Goal: Check status: Check status

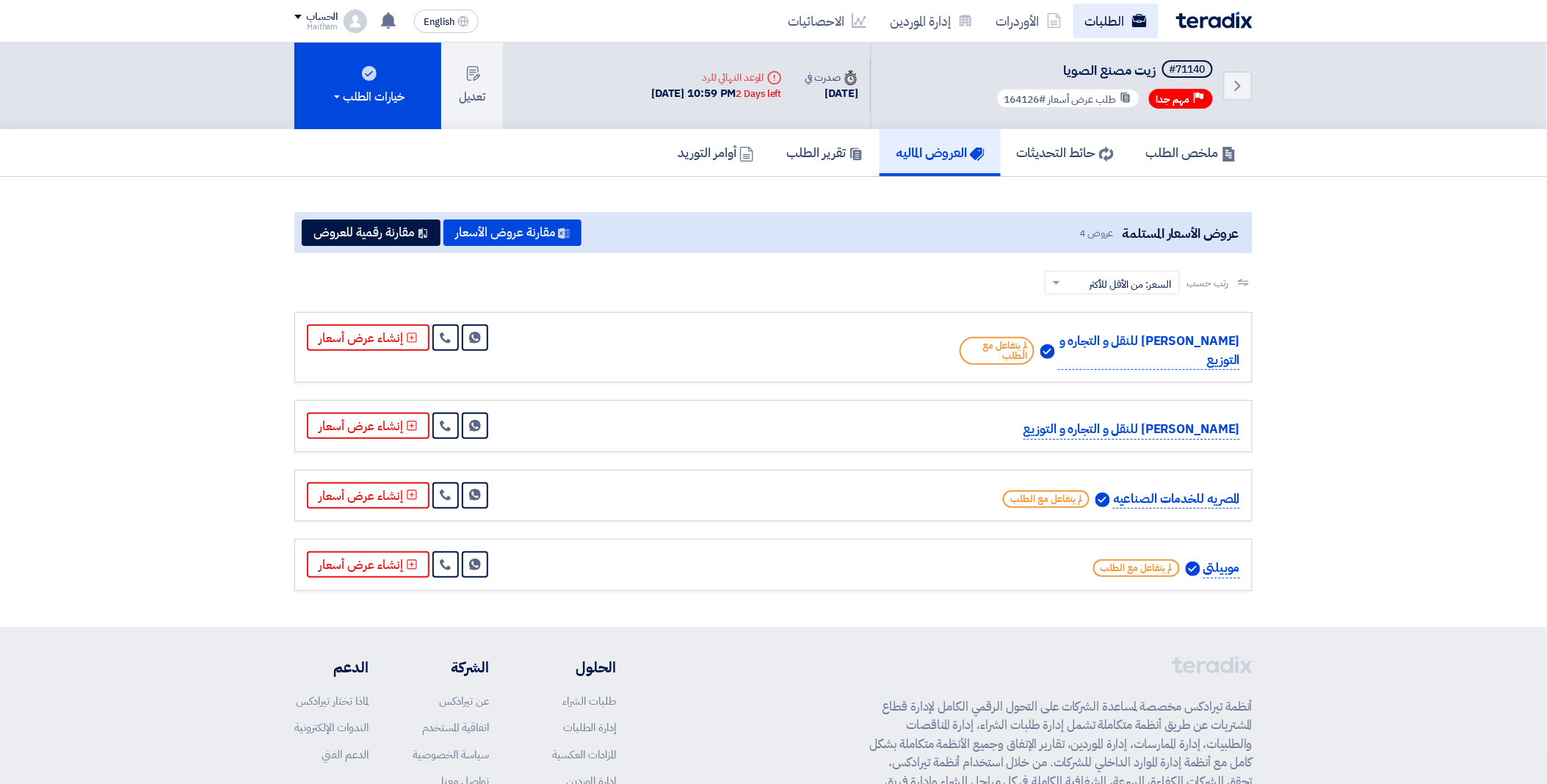
click at [1112, 18] on link "الطلبات" at bounding box center [1115, 21] width 85 height 34
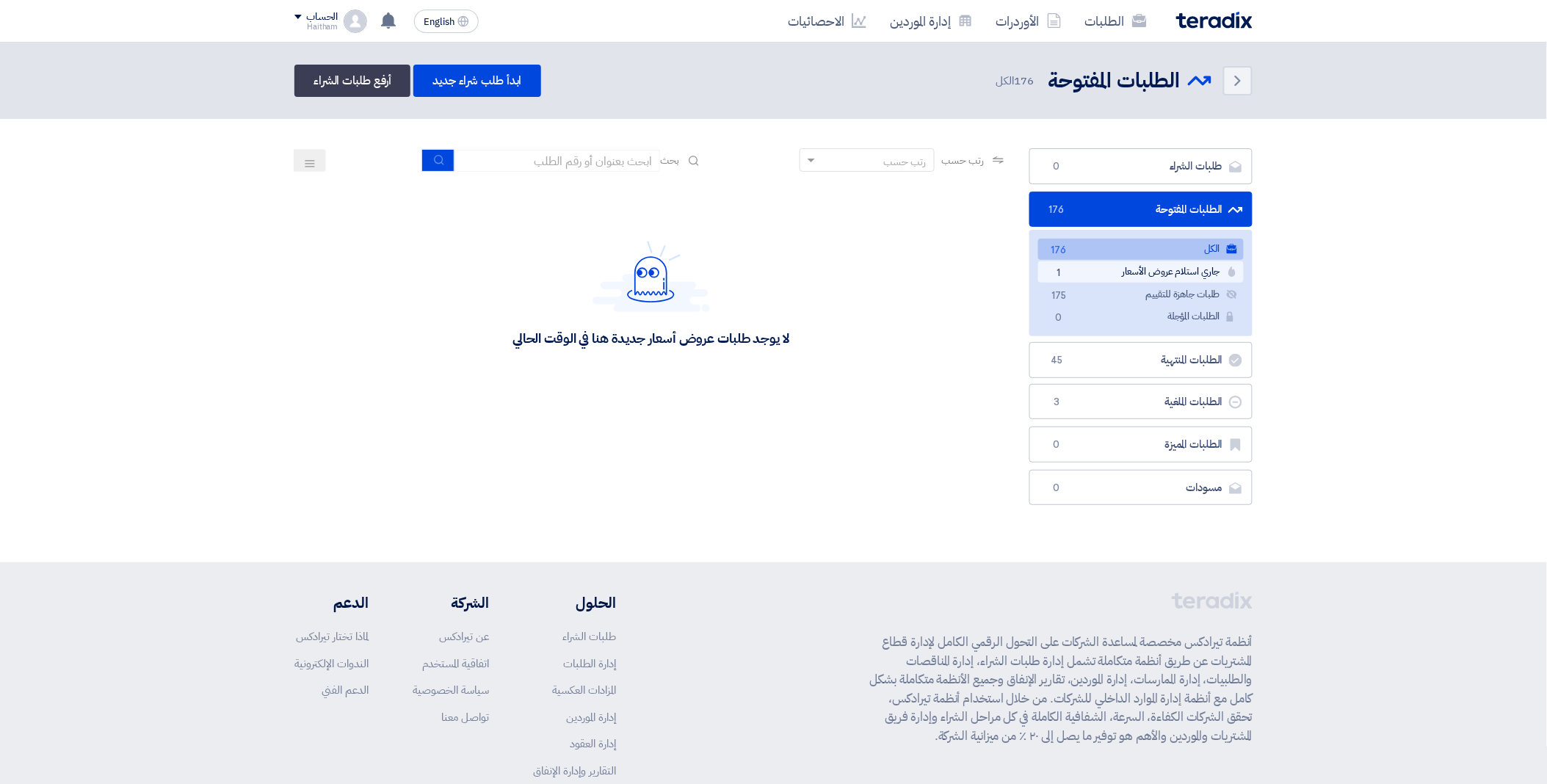
click at [1141, 275] on link "جاري استلام عروض الأسعار جاري استلام عروض الأسعار 1" at bounding box center [1141, 271] width 206 height 21
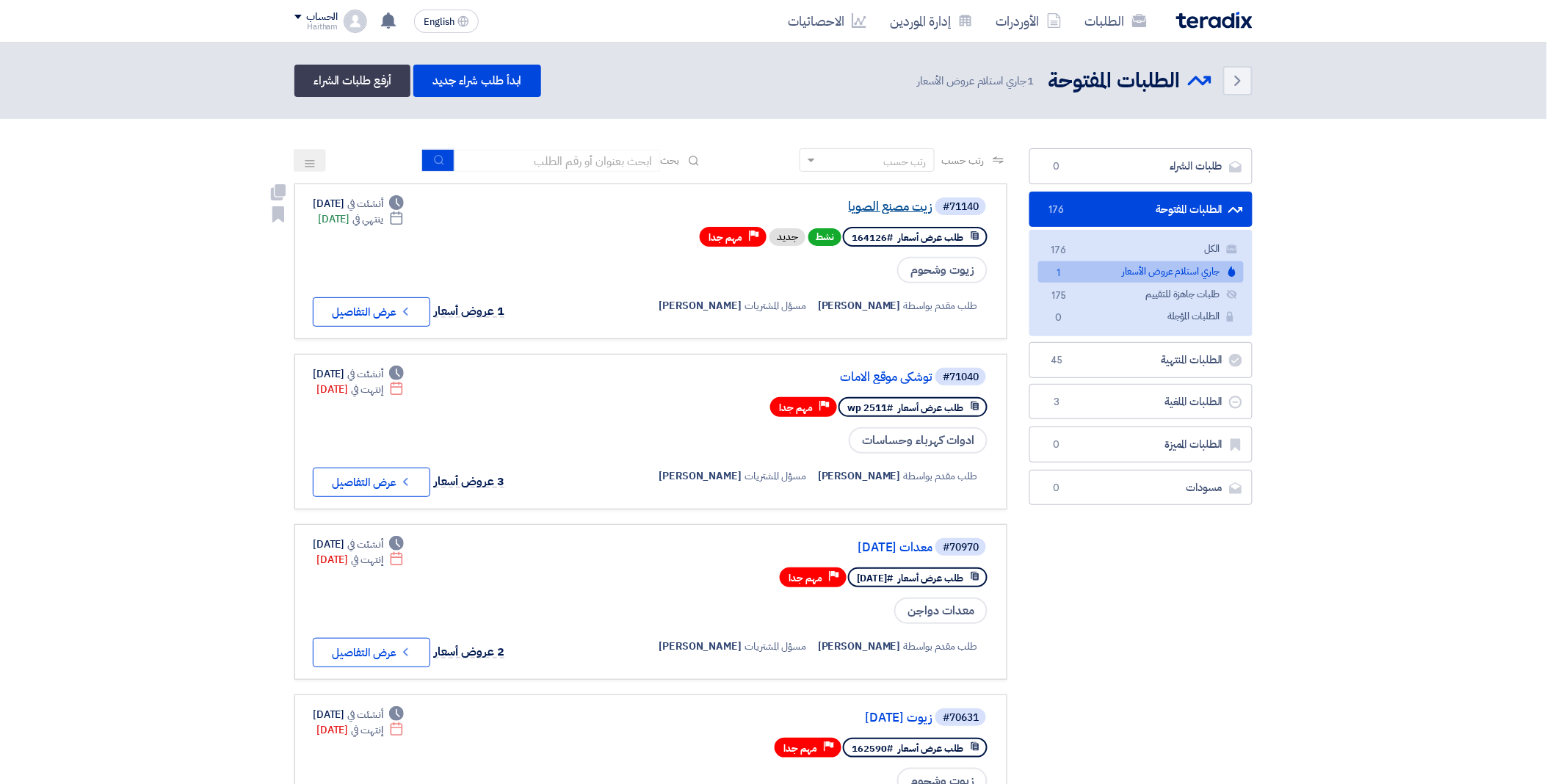
click at [874, 201] on link "زيت مصنع الصويا" at bounding box center [786, 207] width 294 height 13
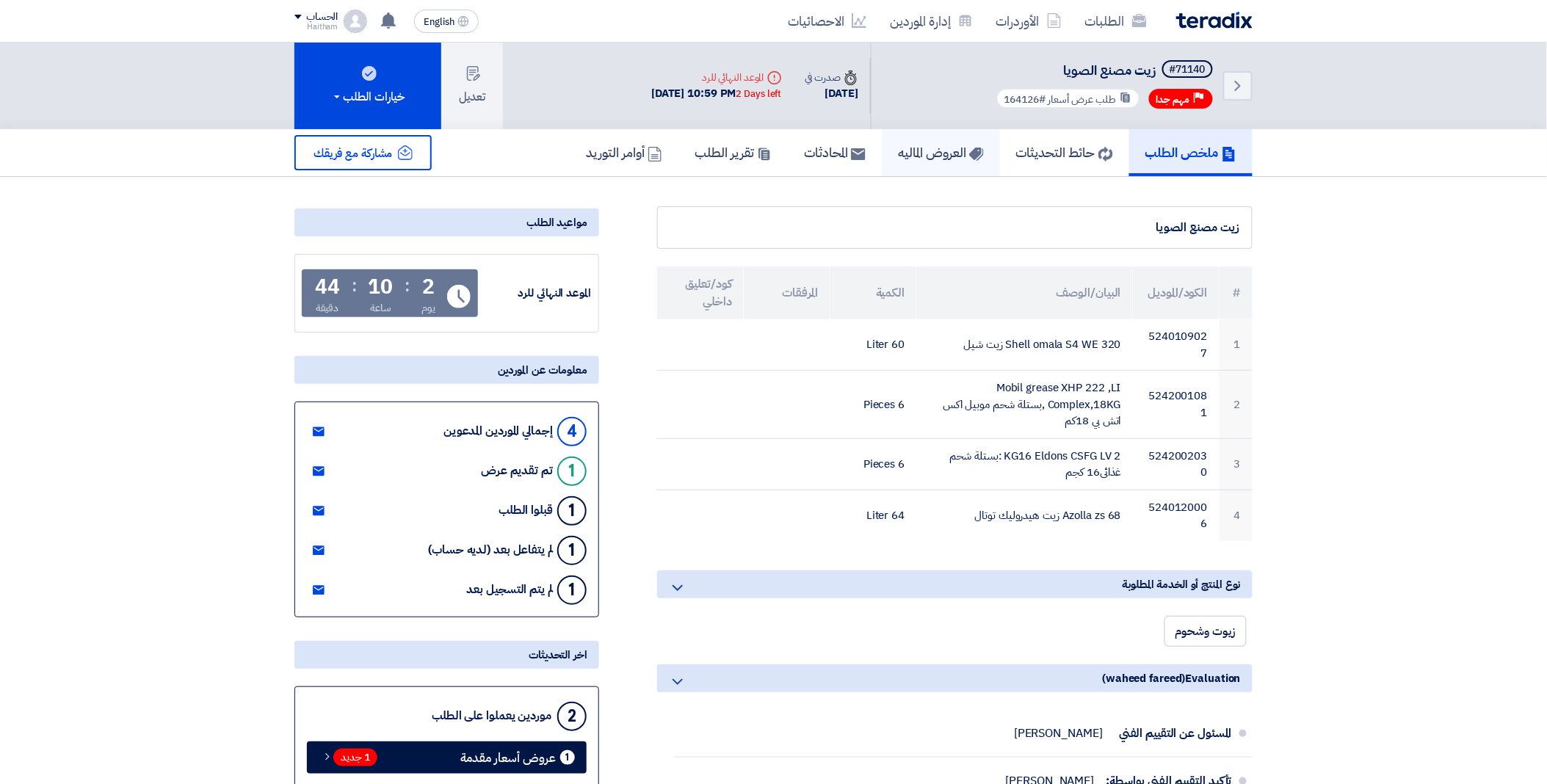
click at [898, 152] on h5 "العروض الماليه" at bounding box center [941, 152] width 86 height 17
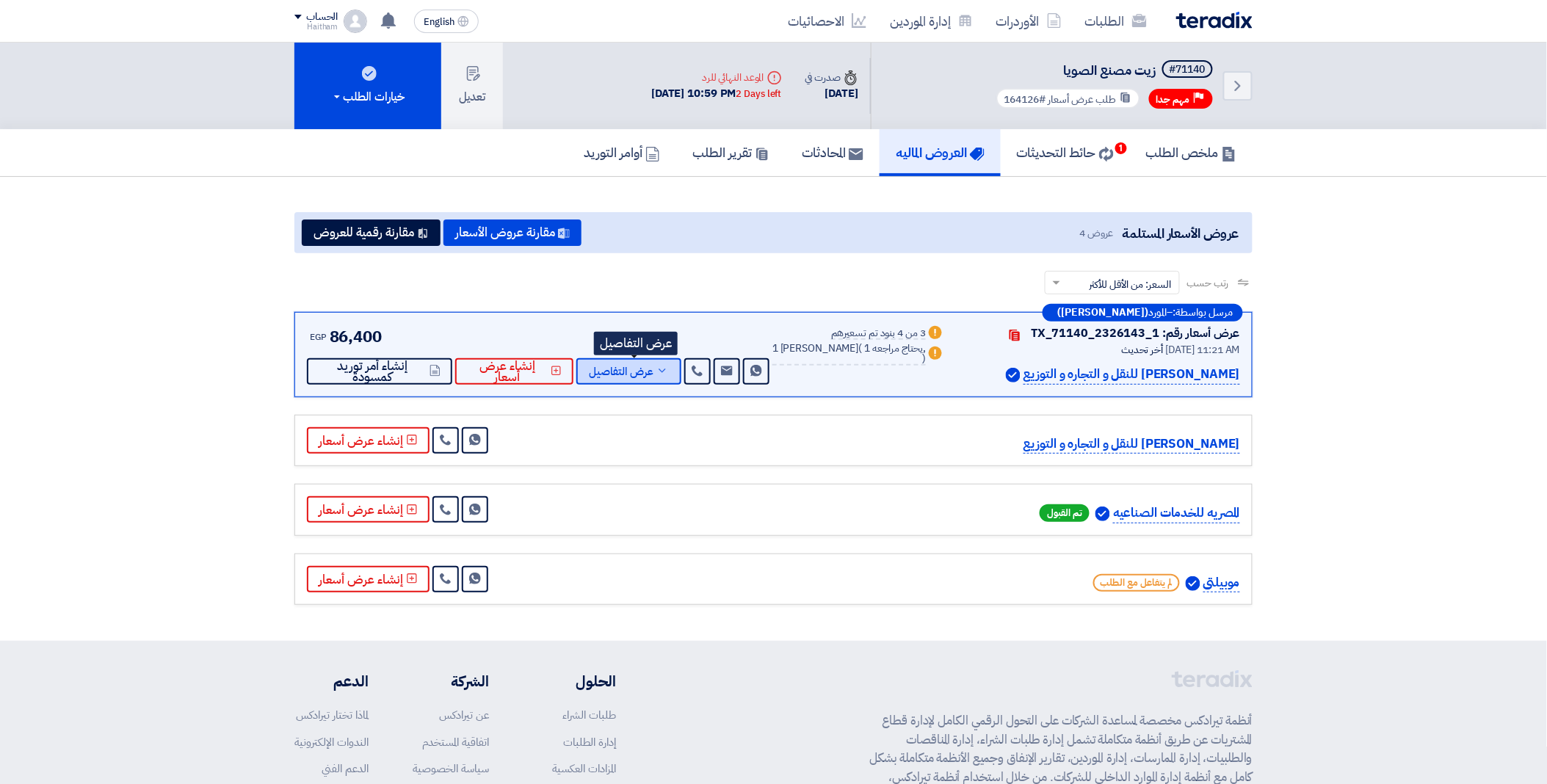
click at [626, 367] on span "عرض التفاصيل" at bounding box center [621, 372] width 64 height 11
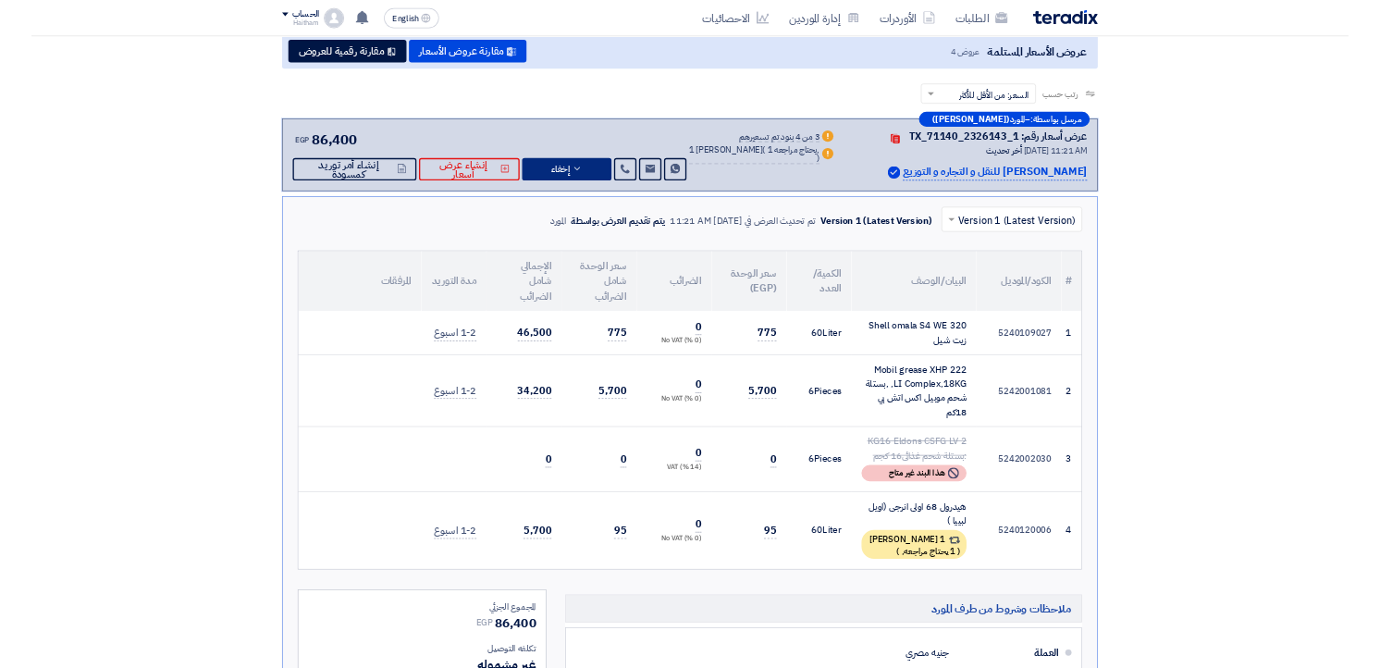
scroll to position [226, 0]
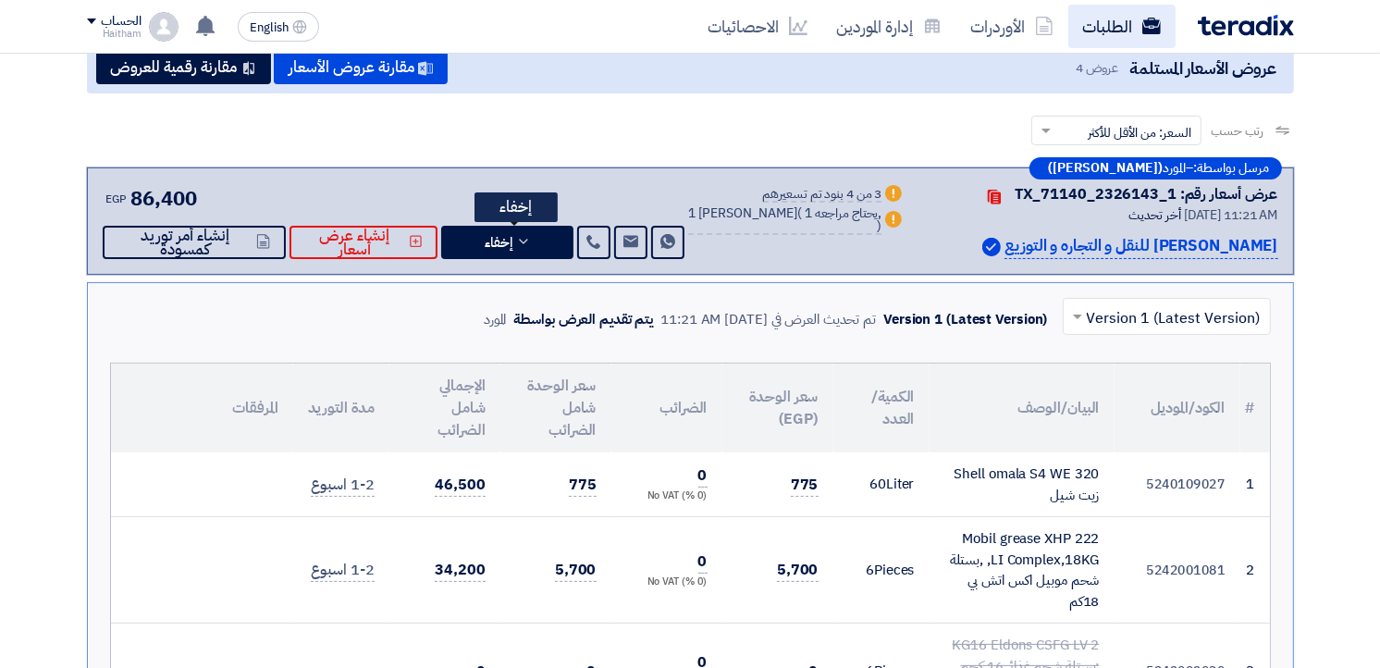
click at [1130, 30] on link "الطلبات" at bounding box center [1121, 26] width 107 height 43
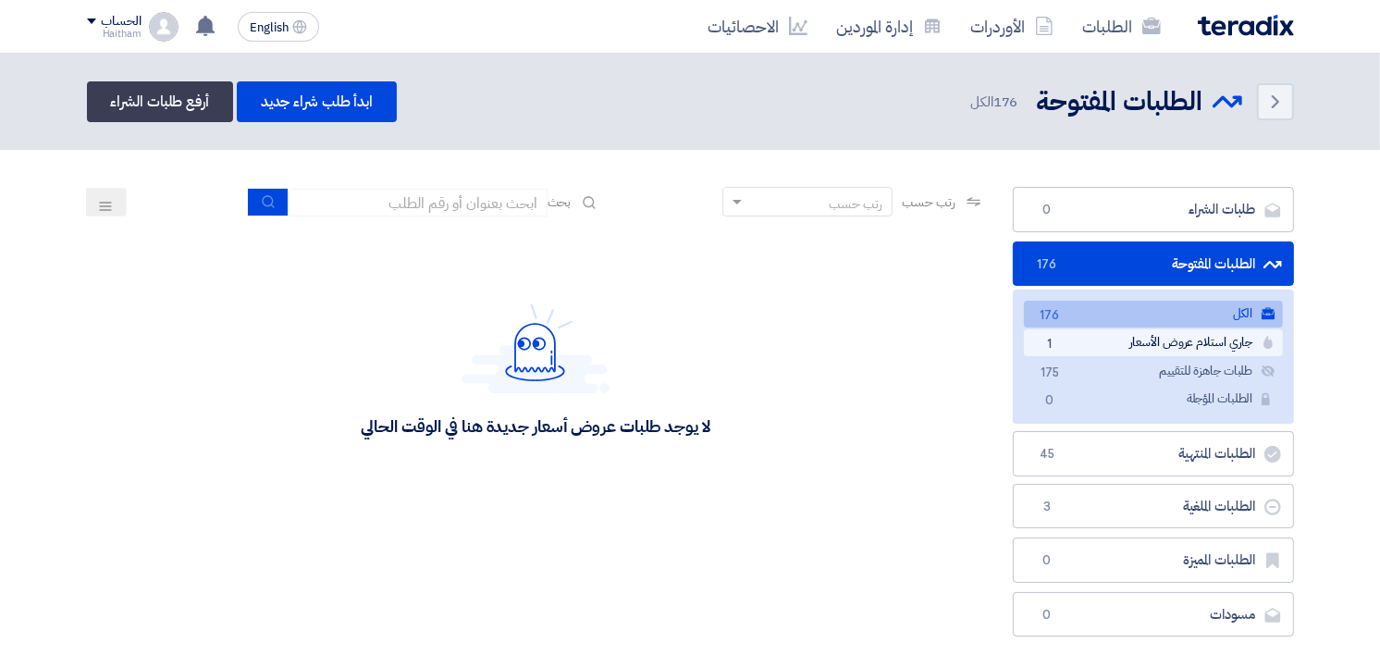
click at [1141, 340] on link "جاري استلام عروض الأسعار جاري استلام عروض الأسعار 1" at bounding box center [1153, 342] width 259 height 27
